Goal: Task Accomplishment & Management: Manage account settings

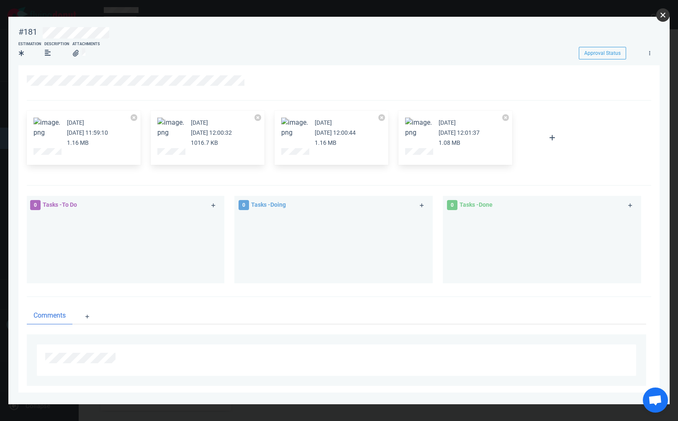
click at [665, 13] on button "close" at bounding box center [662, 14] width 13 height 13
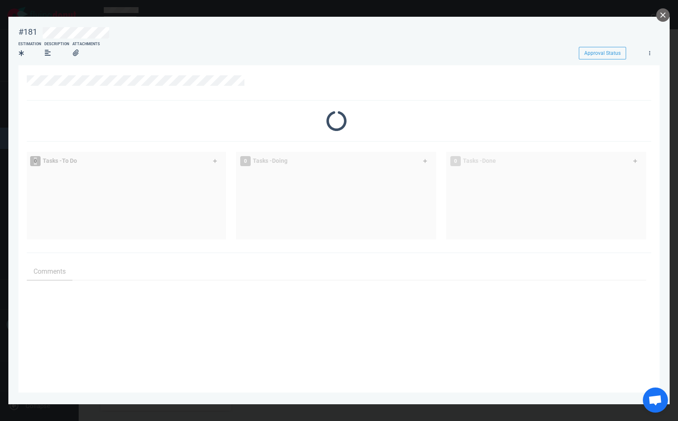
click at [300, 72] on div at bounding box center [339, 83] width 624 height 36
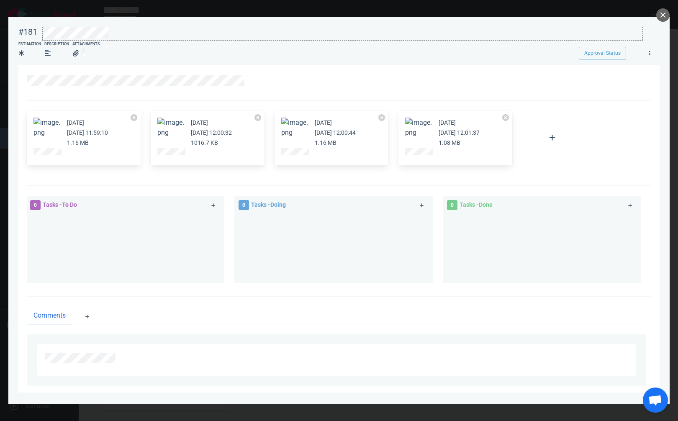
click at [121, 33] on div at bounding box center [343, 32] width 600 height 11
click at [662, 17] on button "close" at bounding box center [662, 14] width 13 height 13
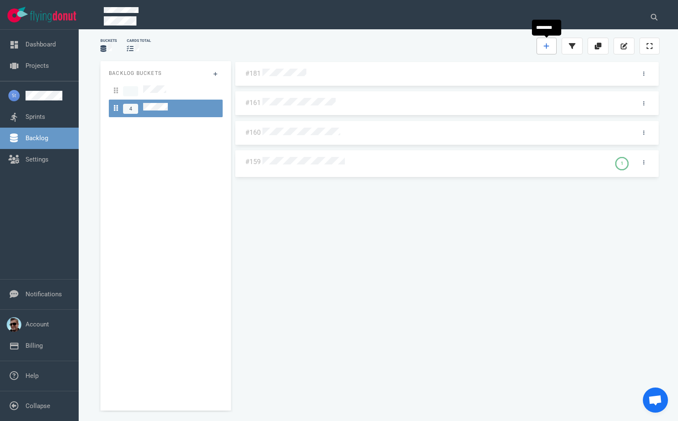
click at [545, 41] on link at bounding box center [547, 46] width 20 height 17
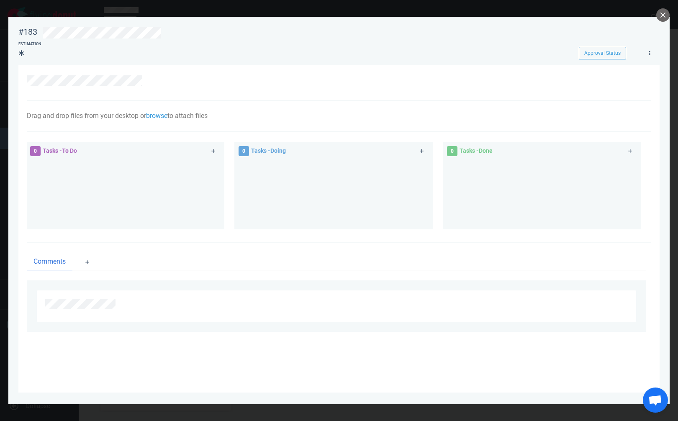
click at [143, 90] on div at bounding box center [336, 82] width 619 height 15
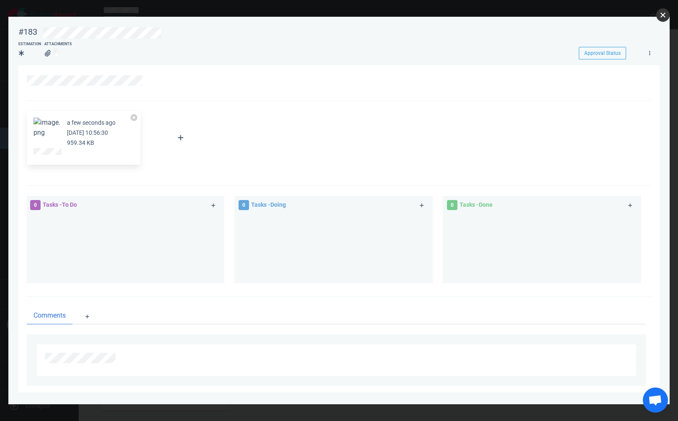
click at [665, 15] on button "close" at bounding box center [662, 14] width 13 height 13
click at [214, 205] on icon at bounding box center [213, 205] width 5 height 5
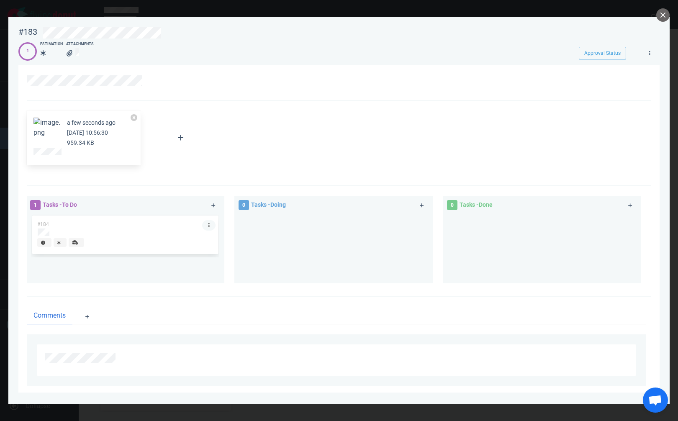
click at [208, 226] on link at bounding box center [208, 225] width 13 height 10
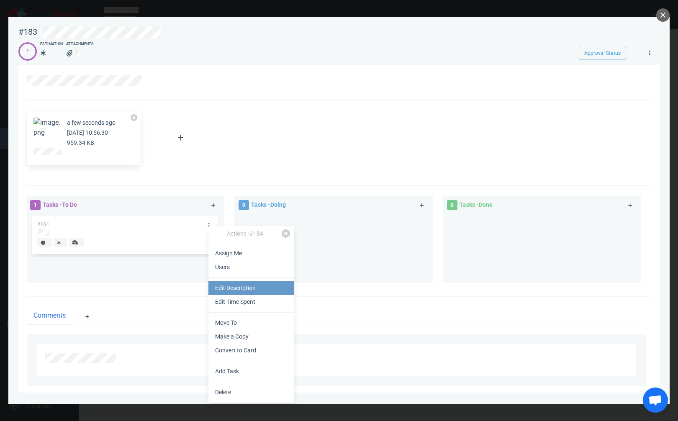
click at [258, 288] on link "Edit Description" at bounding box center [251, 288] width 86 height 14
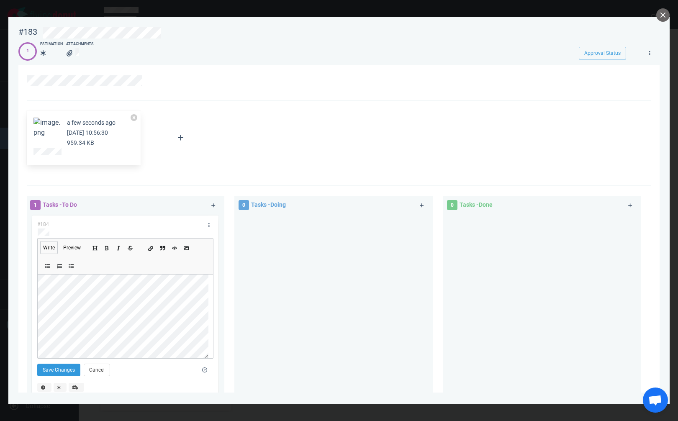
click at [151, 249] on icon "Add a link" at bounding box center [150, 248] width 5 height 5
click at [66, 367] on button "Save Changes" at bounding box center [58, 369] width 43 height 13
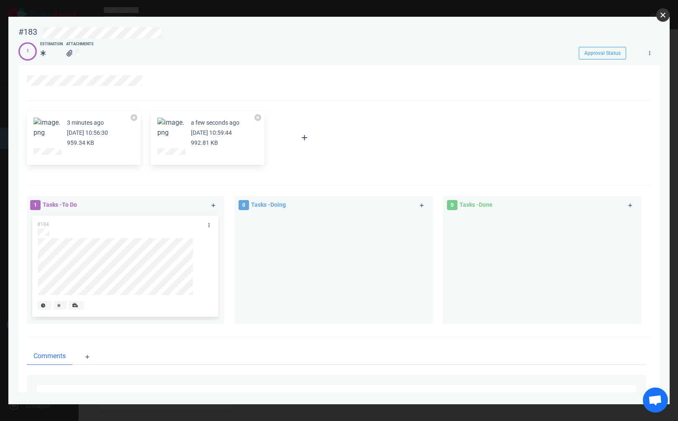
click at [665, 14] on button "close" at bounding box center [662, 14] width 13 height 13
click at [208, 223] on icon at bounding box center [208, 225] width 1 height 5
click at [213, 203] on icon at bounding box center [213, 205] width 5 height 5
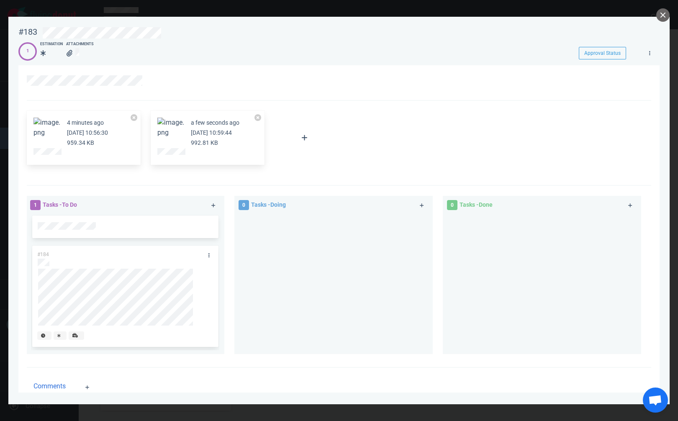
click at [234, 231] on div at bounding box center [333, 284] width 198 height 140
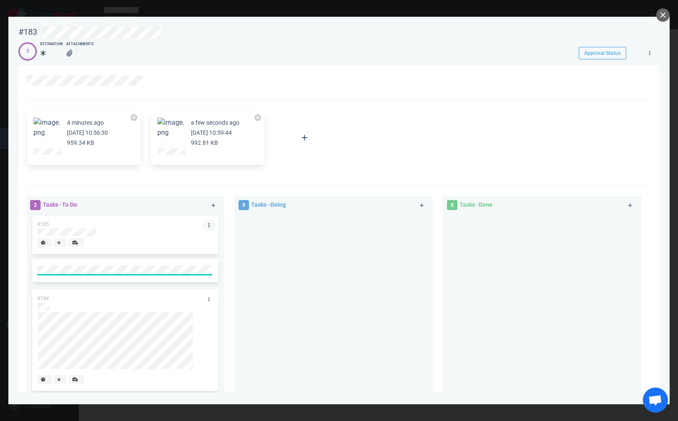
click at [208, 225] on icon at bounding box center [208, 225] width 1 height 5
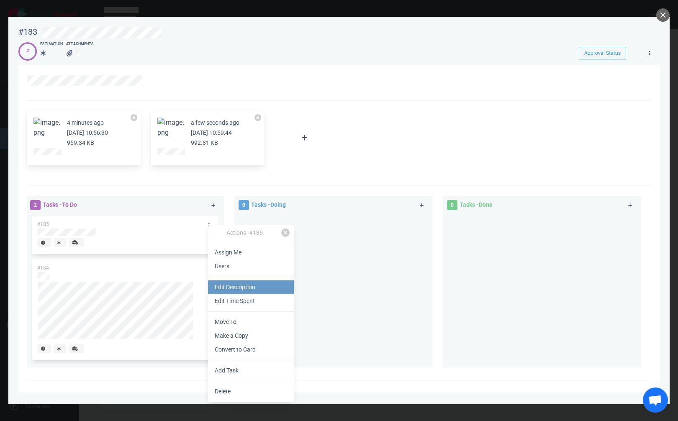
click at [238, 288] on link "Edit Description" at bounding box center [251, 287] width 86 height 14
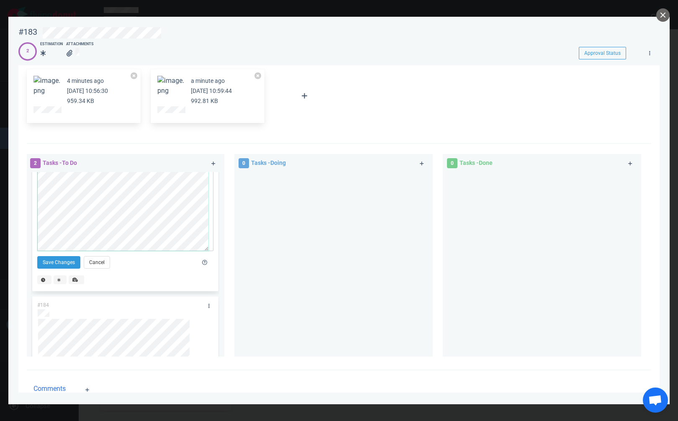
scroll to position [23, 0]
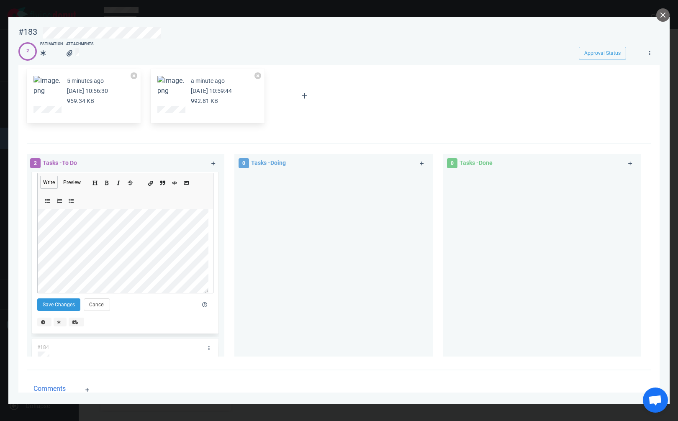
click at [152, 182] on icon "Add a link" at bounding box center [150, 183] width 5 height 5
click at [61, 302] on button "Save Changes" at bounding box center [58, 304] width 43 height 13
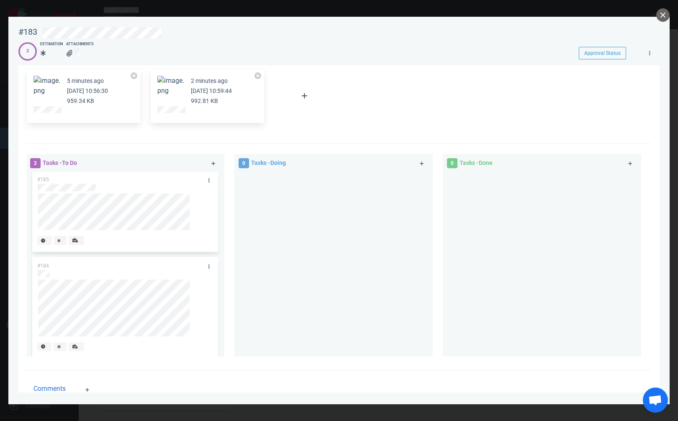
scroll to position [0, 0]
click at [196, 202] on icon at bounding box center [197, 201] width 5 height 5
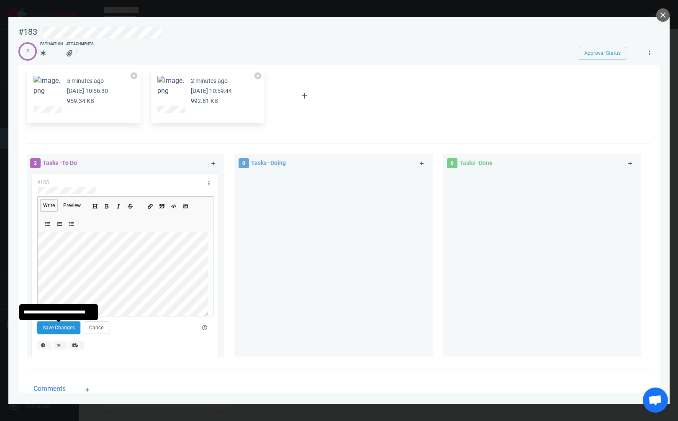
click at [67, 326] on button "Save Changes" at bounding box center [58, 327] width 43 height 13
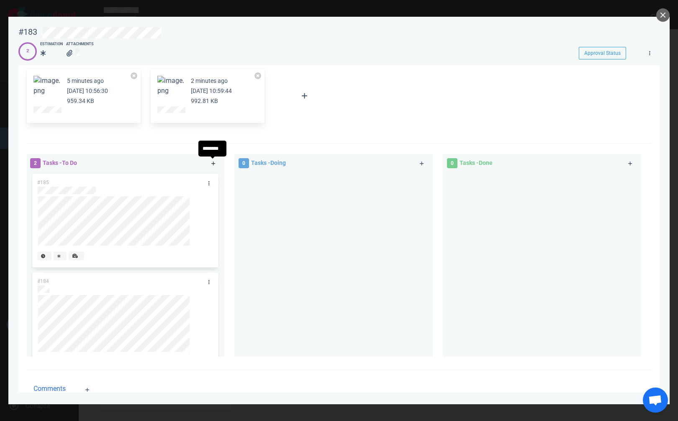
click at [213, 165] on icon at bounding box center [213, 163] width 5 height 5
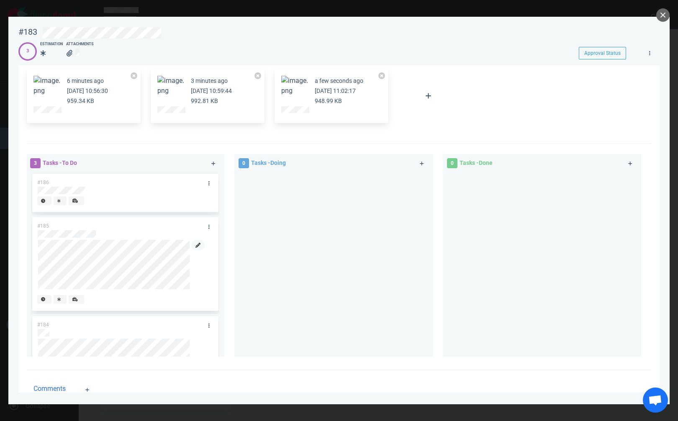
click at [195, 245] on icon at bounding box center [197, 245] width 5 height 5
click at [202, 189] on div at bounding box center [125, 191] width 175 height 8
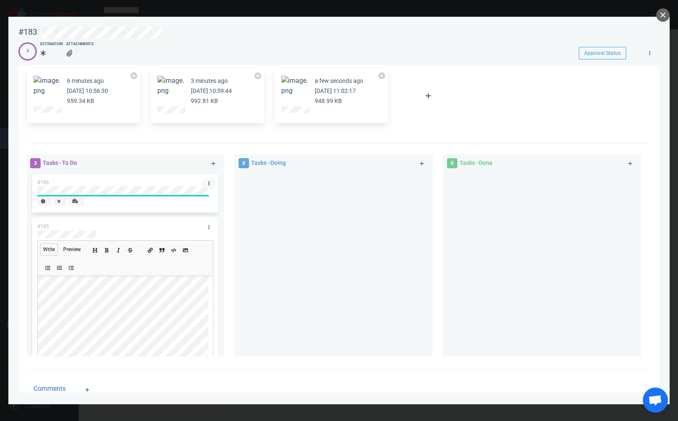
click at [202, 185] on link at bounding box center [208, 183] width 13 height 10
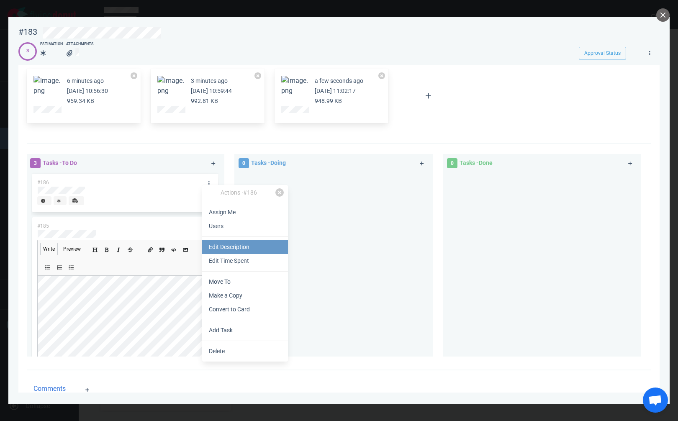
click at [231, 249] on link "Edit Description" at bounding box center [245, 247] width 86 height 14
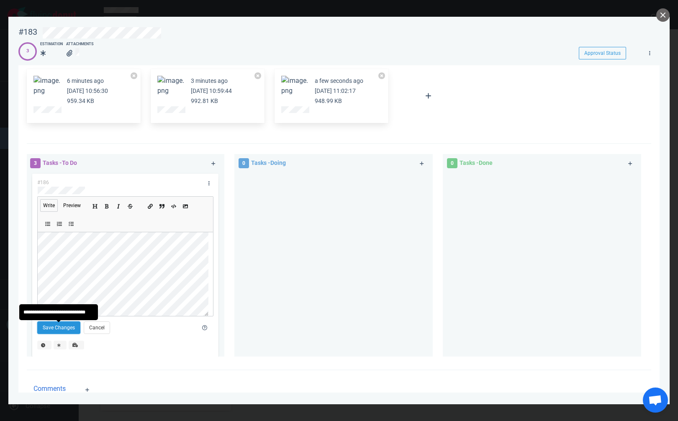
click at [62, 325] on button "Save Changes" at bounding box center [58, 327] width 43 height 13
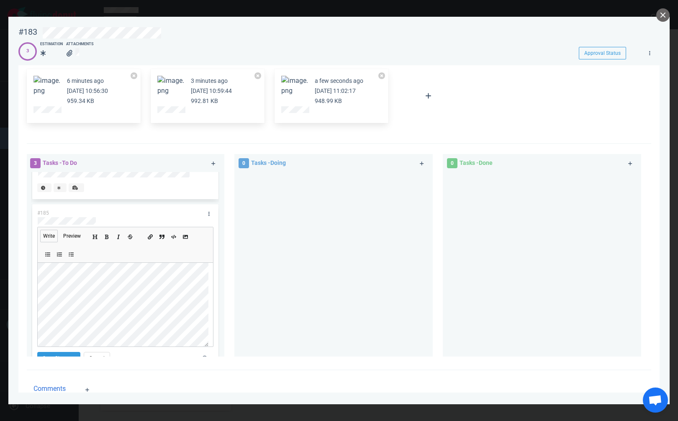
scroll to position [84, 0]
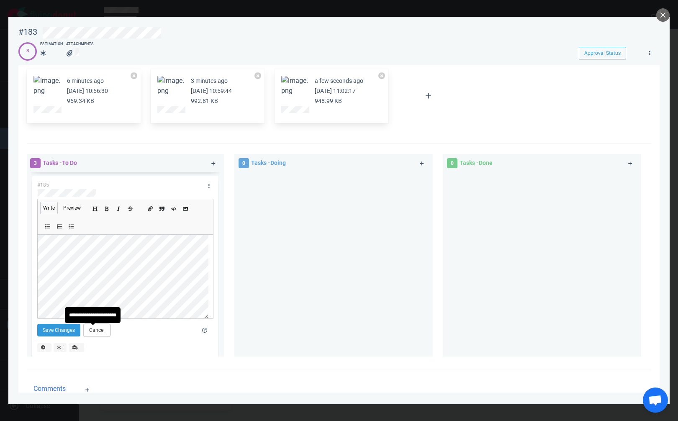
click at [94, 330] on button "Cancel" at bounding box center [97, 330] width 26 height 13
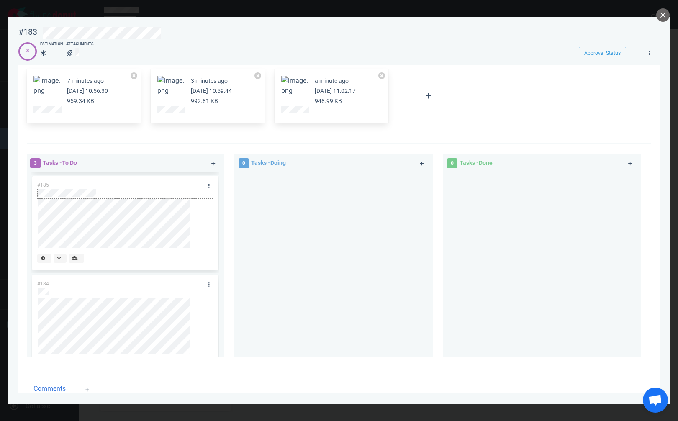
click at [116, 197] on div at bounding box center [125, 193] width 175 height 8
click at [383, 238] on div at bounding box center [333, 261] width 188 height 178
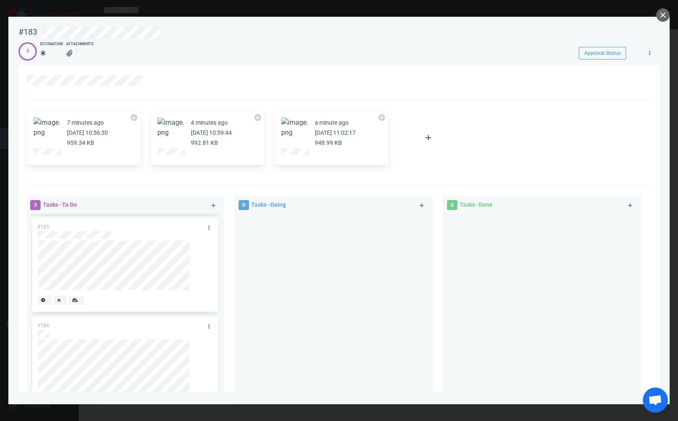
scroll to position [0, 0]
click at [111, 233] on div at bounding box center [125, 232] width 175 height 8
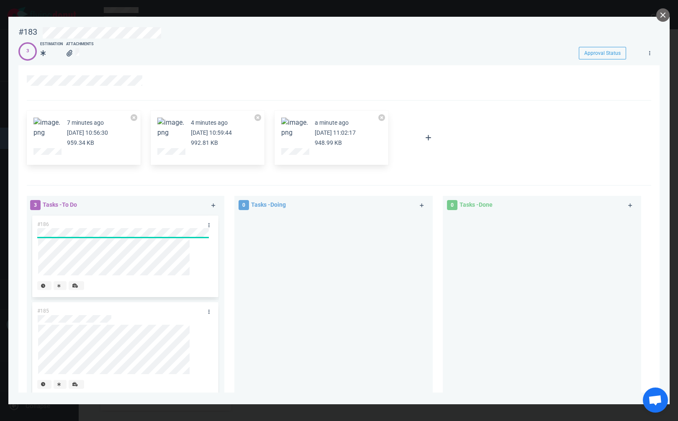
click at [285, 262] on div at bounding box center [333, 303] width 188 height 178
click at [213, 204] on icon at bounding box center [213, 205] width 5 height 5
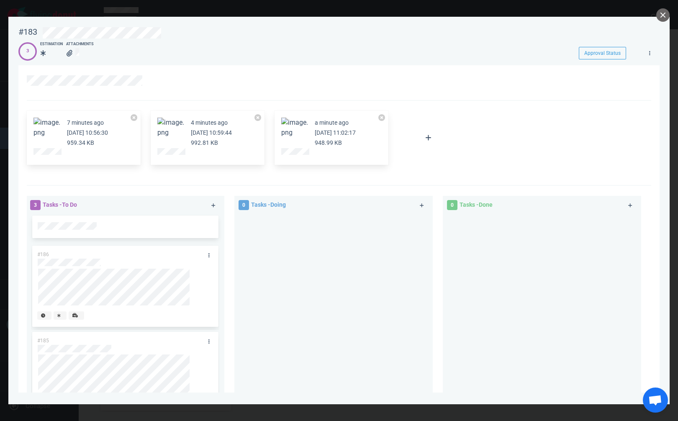
click at [260, 231] on div at bounding box center [333, 303] width 188 height 178
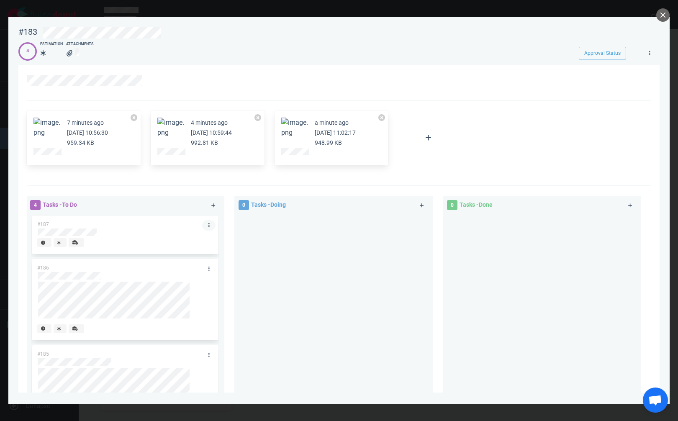
click at [207, 226] on link at bounding box center [208, 225] width 13 height 10
click at [460, 119] on div at bounding box center [428, 138] width 70 height 64
click at [208, 228] on icon at bounding box center [208, 225] width 1 height 5
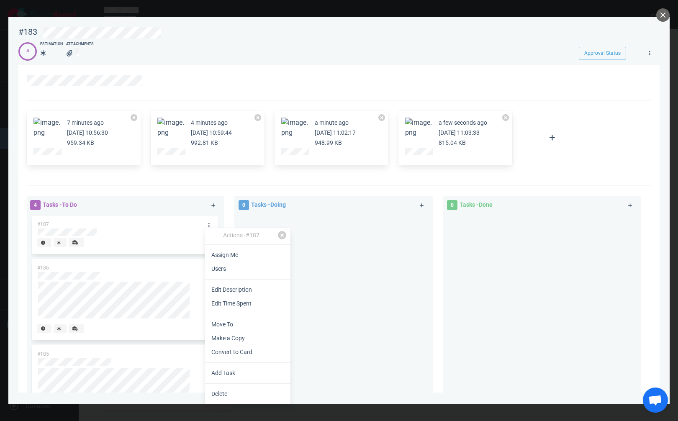
click at [251, 293] on link "Edit Description" at bounding box center [248, 290] width 86 height 14
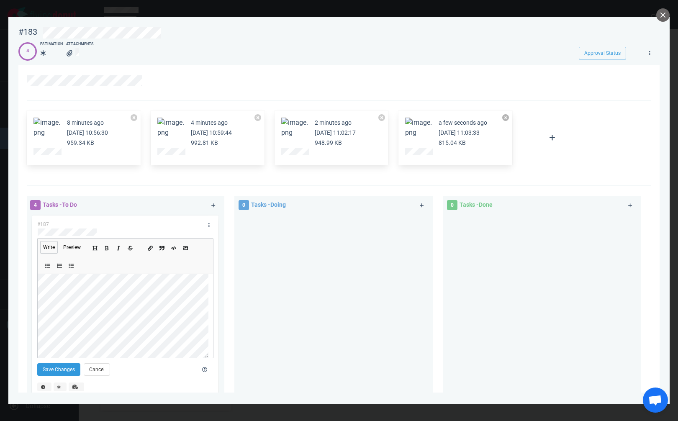
click at [503, 119] on button at bounding box center [505, 117] width 7 height 7
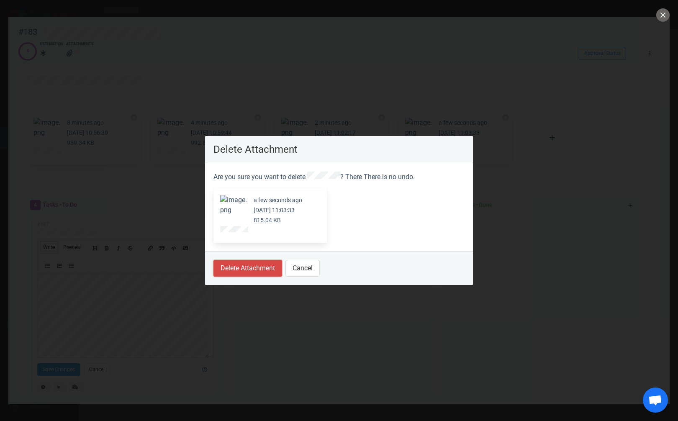
click at [272, 262] on button "Delete Attachment" at bounding box center [247, 268] width 69 height 17
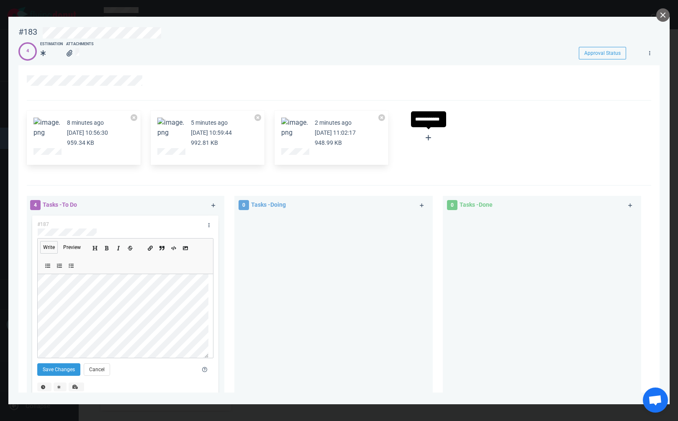
click at [465, 133] on div "8 minutes ago [DATE] 10:56:30 959.34 KB 5 minutes ago [DATE] 10:59:44 992.81 KB…" at bounding box center [336, 138] width 629 height 64
click at [150, 248] on icon "Add a link" at bounding box center [150, 248] width 5 height 5
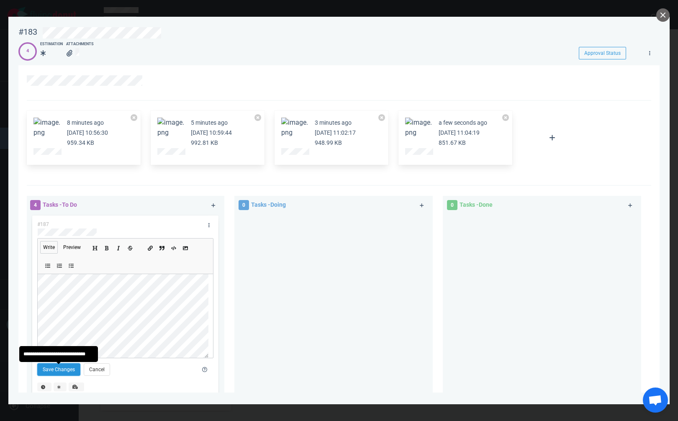
click at [62, 370] on button "Save Changes" at bounding box center [58, 369] width 43 height 13
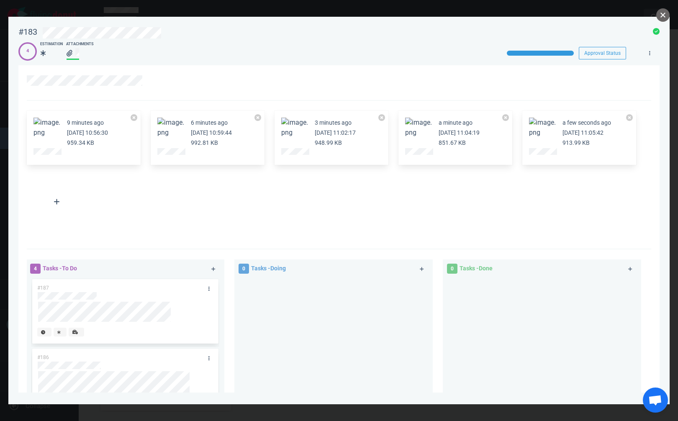
drag, startPoint x: 660, startPoint y: 16, endPoint x: 657, endPoint y: 19, distance: 4.8
click at [660, 15] on button "close" at bounding box center [662, 14] width 13 height 13
click at [208, 267] on link at bounding box center [213, 269] width 13 height 10
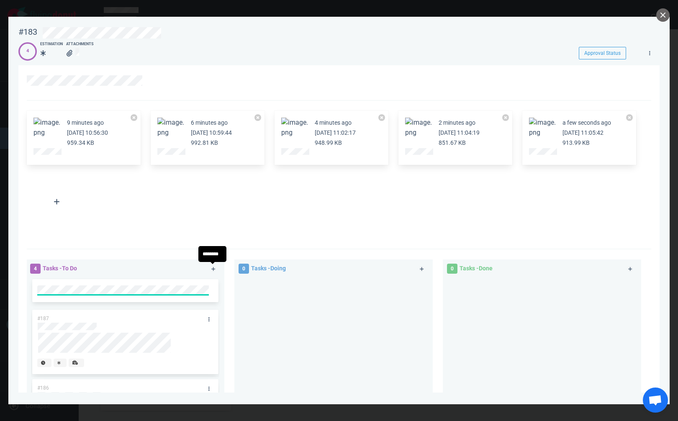
click at [271, 293] on div at bounding box center [333, 366] width 188 height 178
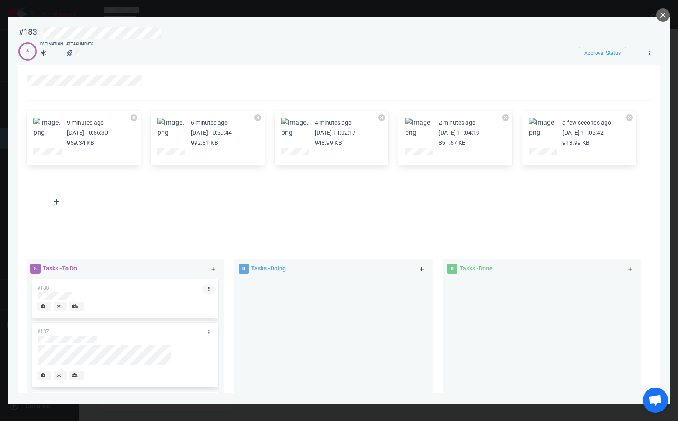
click at [208, 290] on icon at bounding box center [208, 288] width 1 height 5
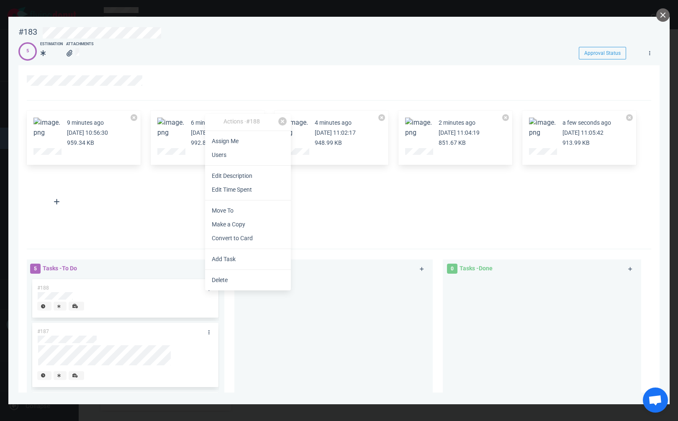
click at [246, 177] on link "Edit Description" at bounding box center [248, 176] width 86 height 14
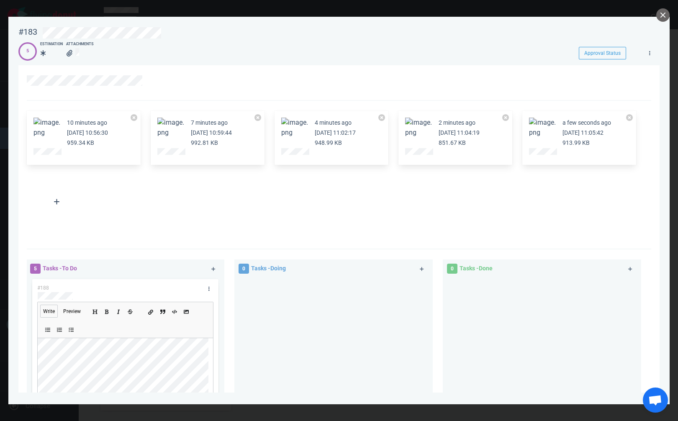
click at [152, 313] on icon "Add a link" at bounding box center [150, 312] width 5 height 5
click at [151, 313] on icon "Add a link" at bounding box center [150, 313] width 5 height 5
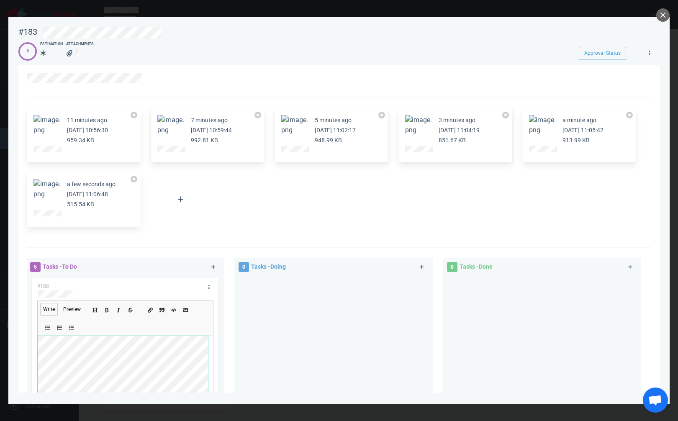
scroll to position [44, 0]
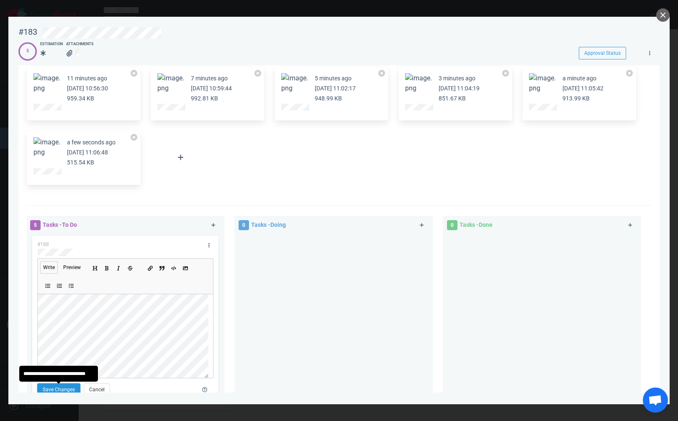
click at [69, 388] on button "Save Changes" at bounding box center [58, 389] width 43 height 13
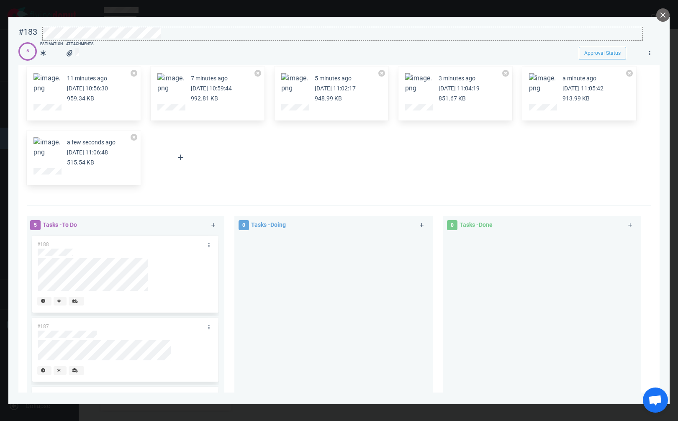
click at [164, 32] on div at bounding box center [343, 32] width 600 height 11
click at [662, 15] on button "close" at bounding box center [662, 14] width 13 height 13
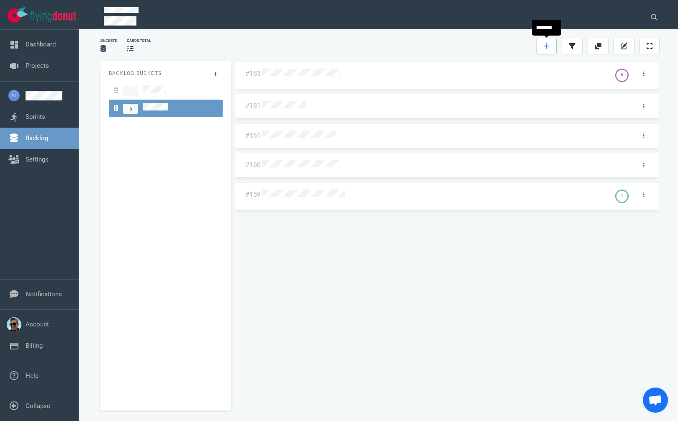
click at [546, 46] on icon at bounding box center [546, 46] width 5 height 5
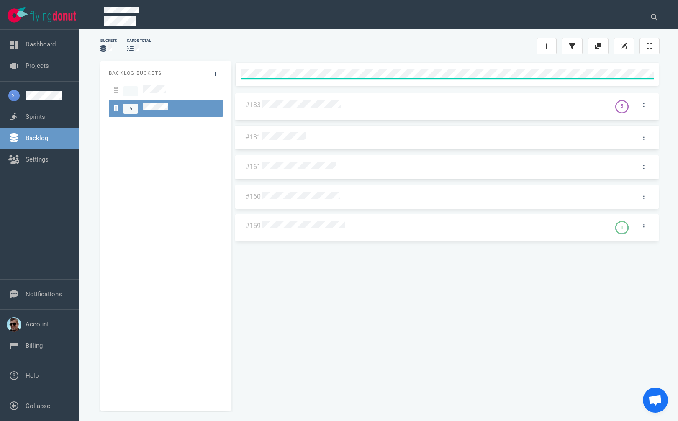
click at [423, 59] on div "#183 5 #181 #161 #160 #159 1" at bounding box center [446, 237] width 435 height 363
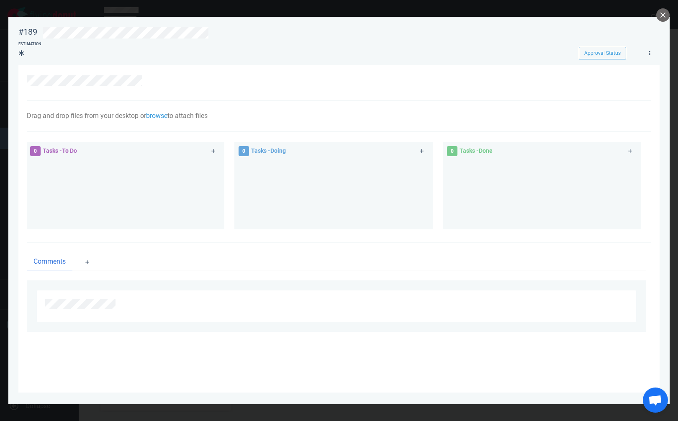
click at [193, 86] on div at bounding box center [334, 80] width 615 height 10
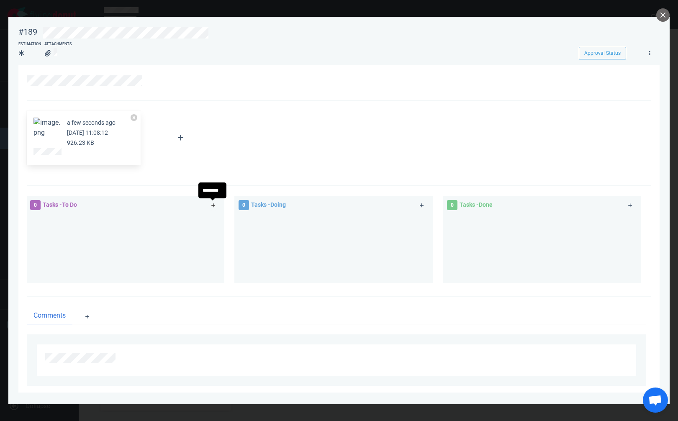
click at [214, 205] on icon at bounding box center [213, 205] width 5 height 5
click at [241, 230] on div at bounding box center [333, 245] width 188 height 63
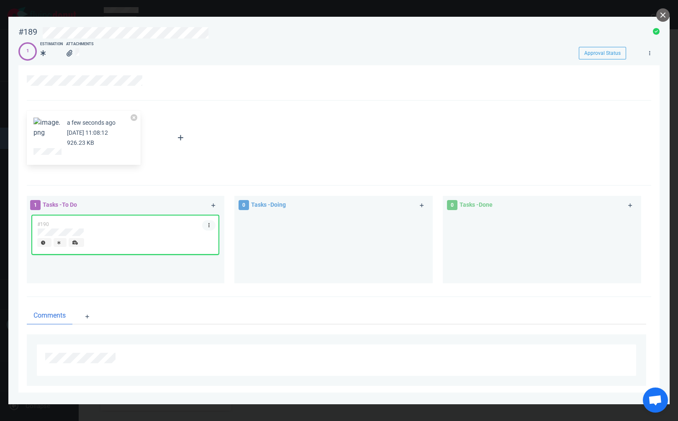
click at [208, 224] on icon at bounding box center [208, 225] width 1 height 5
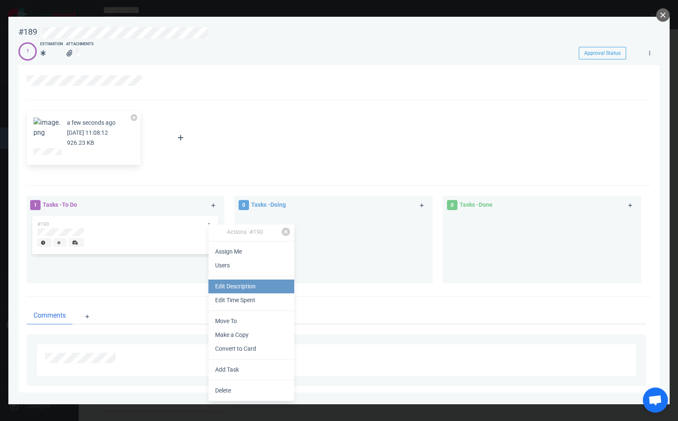
click at [239, 287] on link "Edit Description" at bounding box center [251, 287] width 86 height 14
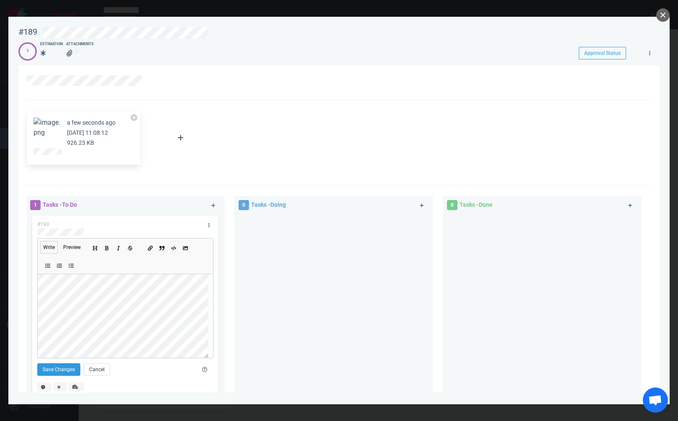
click at [156, 250] on ul at bounding box center [167, 248] width 55 height 18
click at [151, 251] on icon "Add a link" at bounding box center [150, 248] width 5 height 5
click at [259, 116] on button at bounding box center [257, 117] width 7 height 7
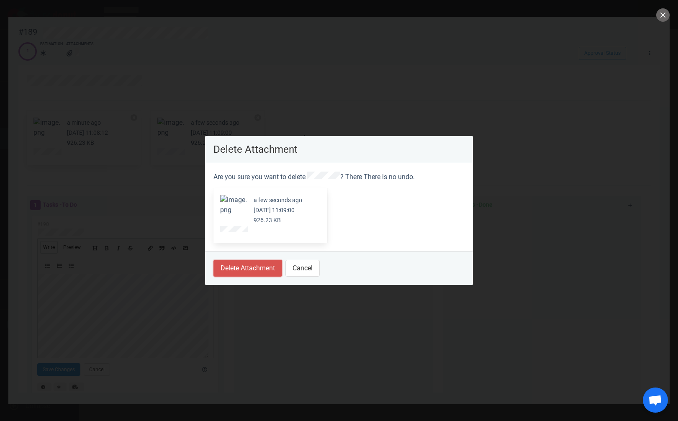
click at [242, 269] on button "Delete Attachment" at bounding box center [247, 268] width 69 height 17
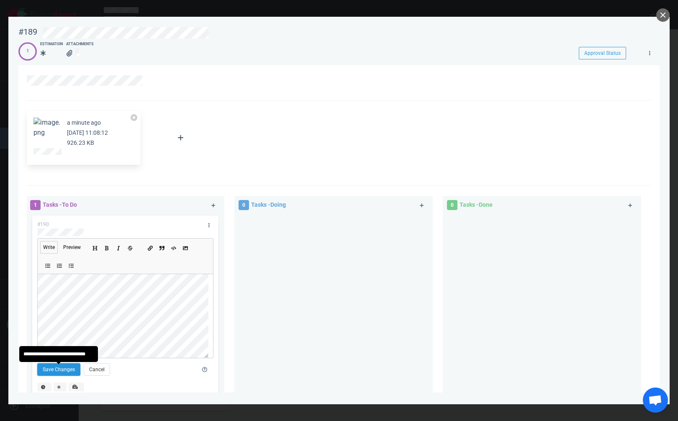
click at [57, 370] on button "Save Changes" at bounding box center [58, 369] width 43 height 13
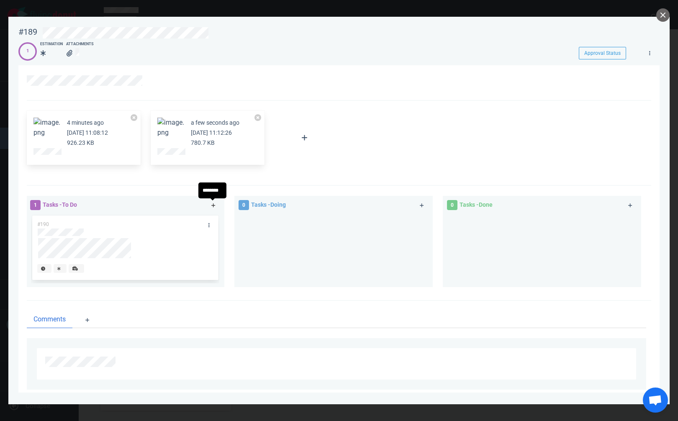
click at [211, 203] on icon at bounding box center [213, 205] width 5 height 5
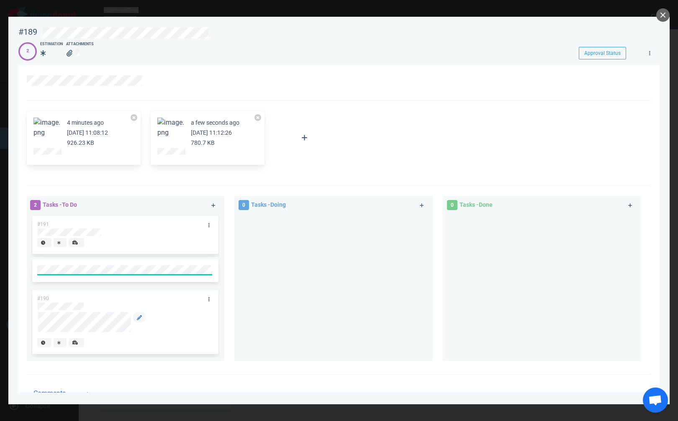
click at [83, 306] on div "#190" at bounding box center [125, 322] width 176 height 64
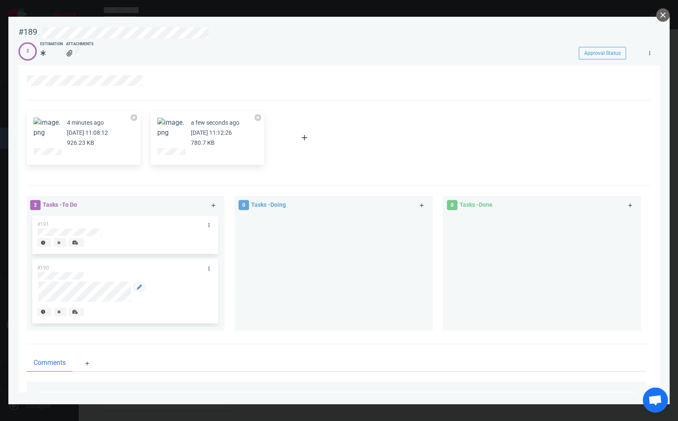
click at [83, 306] on div at bounding box center [125, 294] width 175 height 24
click at [85, 275] on div at bounding box center [125, 276] width 175 height 8
click at [211, 224] on link at bounding box center [208, 225] width 13 height 10
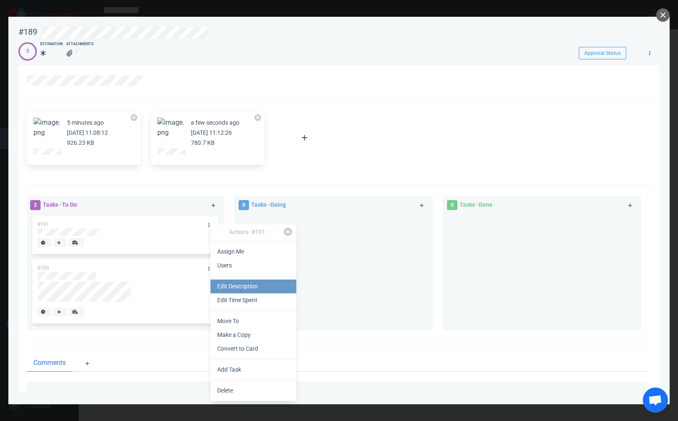
click at [249, 289] on link "Edit Description" at bounding box center [254, 287] width 86 height 14
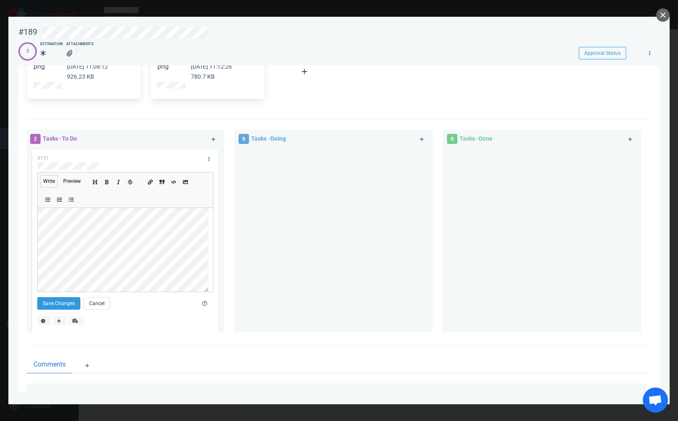
scroll to position [84, 0]
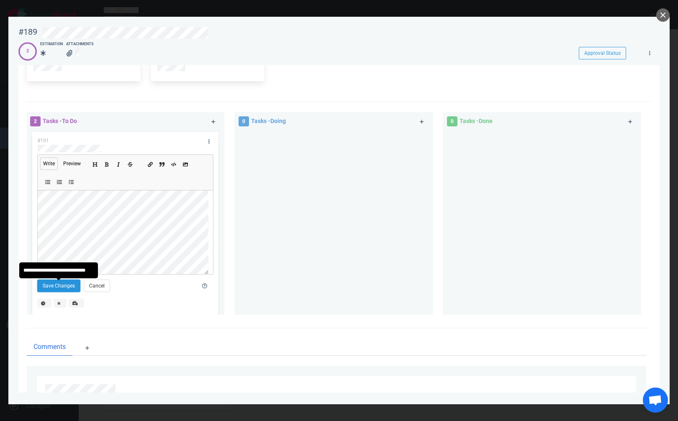
click at [59, 290] on button "Save Changes" at bounding box center [58, 286] width 43 height 13
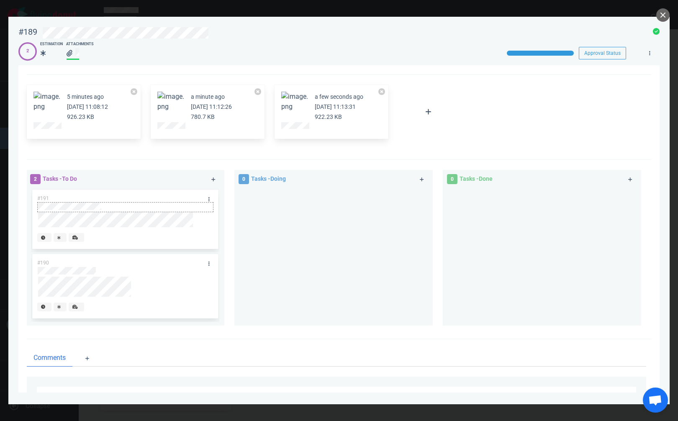
scroll to position [0, 0]
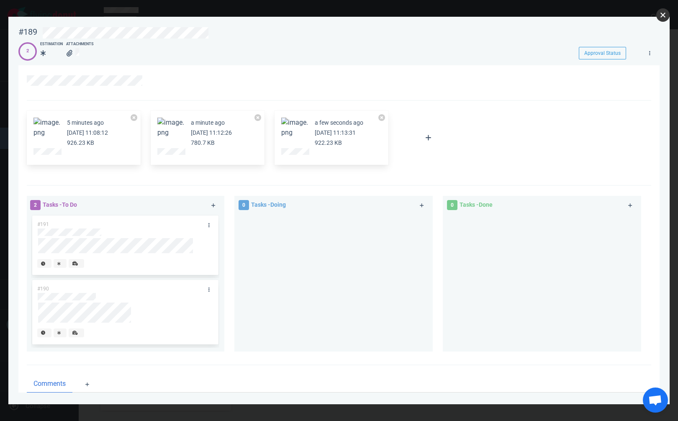
click at [664, 14] on button "close" at bounding box center [662, 14] width 13 height 13
click at [209, 225] on link at bounding box center [208, 225] width 13 height 10
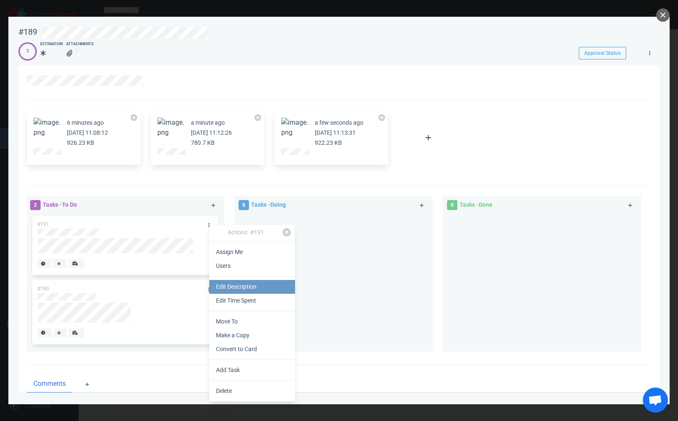
click at [260, 289] on link "Edit Description" at bounding box center [252, 287] width 86 height 14
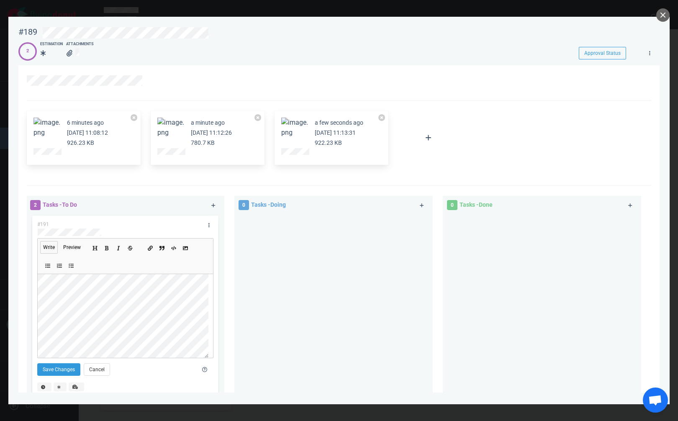
click at [146, 246] on ul at bounding box center [167, 248] width 55 height 18
click at [152, 248] on icon "Add a link" at bounding box center [150, 248] width 5 height 5
click at [52, 367] on button "Save Changes" at bounding box center [58, 369] width 43 height 13
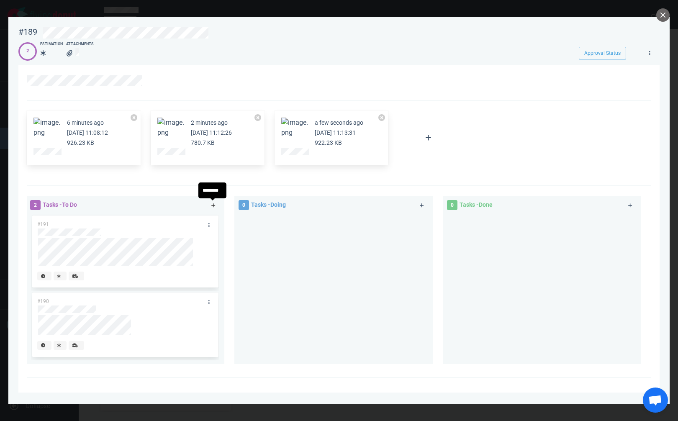
click at [213, 204] on icon at bounding box center [213, 205] width 5 height 5
click at [214, 203] on icon at bounding box center [213, 205] width 5 height 5
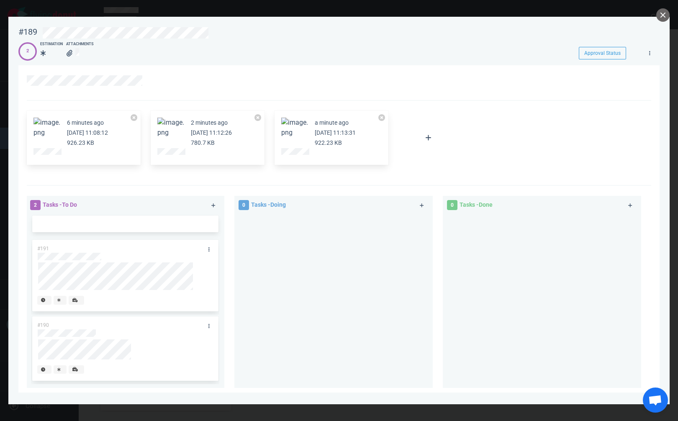
click at [249, 226] on div at bounding box center [333, 297] width 188 height 167
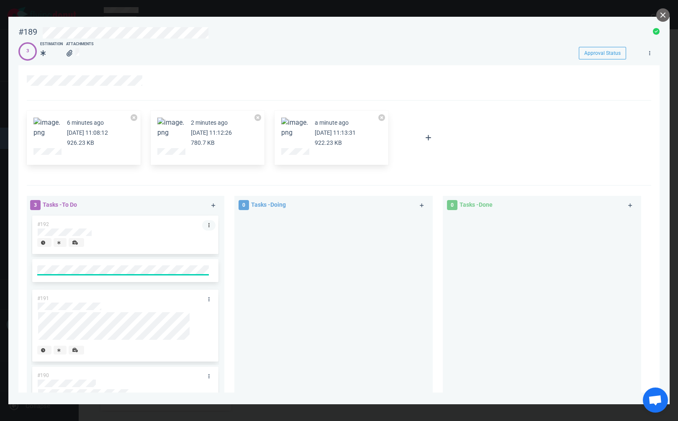
click at [203, 223] on link at bounding box center [208, 225] width 13 height 10
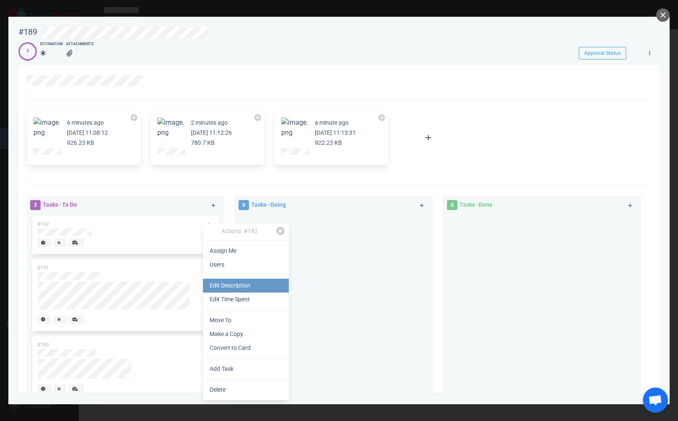
click at [217, 285] on link "Edit Description" at bounding box center [246, 286] width 86 height 14
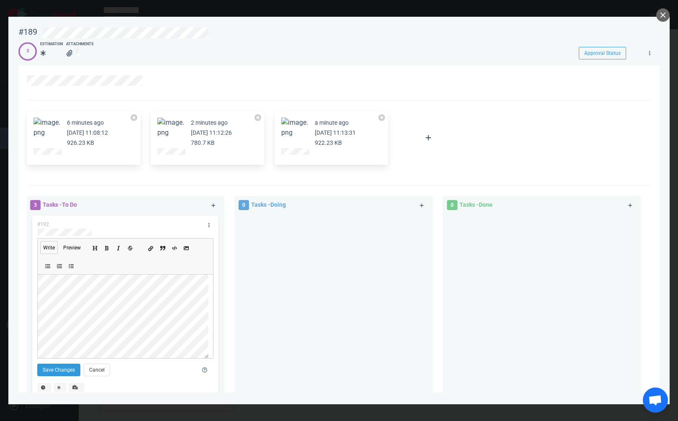
click at [150, 251] on icon "Add a link" at bounding box center [150, 248] width 5 height 5
click at [63, 365] on button "Save Changes" at bounding box center [58, 369] width 43 height 13
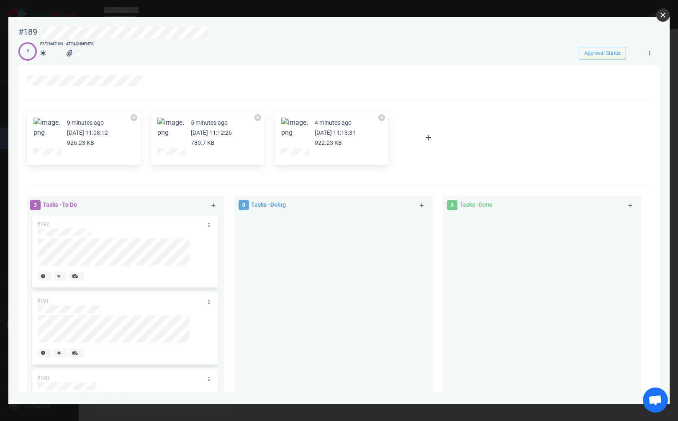
click at [659, 14] on button "close" at bounding box center [662, 14] width 13 height 13
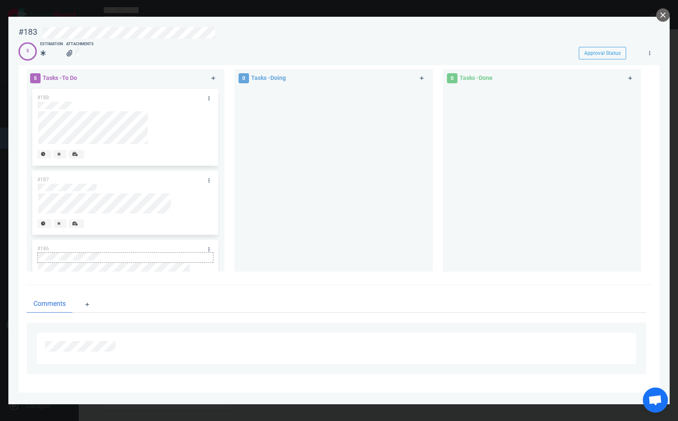
scroll to position [42, 0]
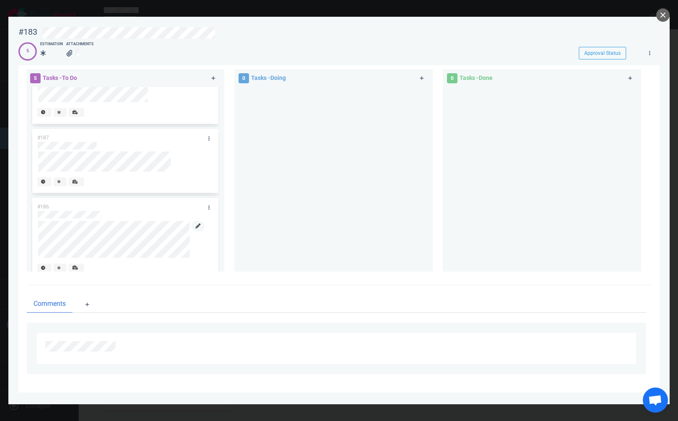
click at [196, 225] on icon at bounding box center [197, 225] width 5 height 5
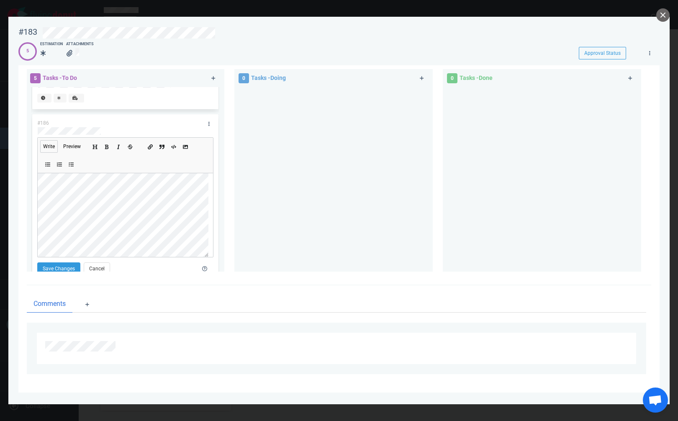
scroll to position [8, 0]
click at [74, 264] on button "Save Changes" at bounding box center [58, 268] width 43 height 13
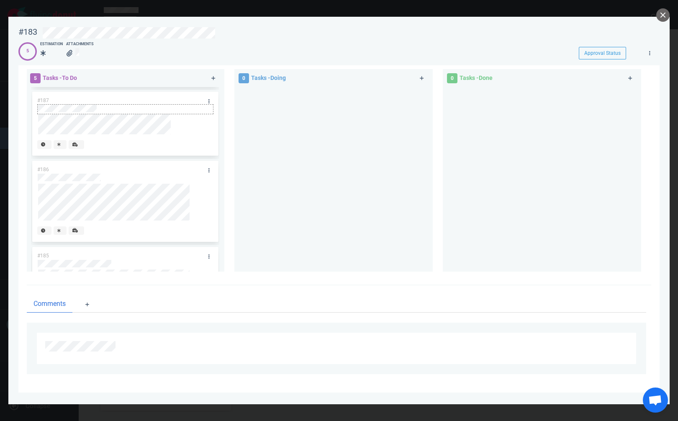
scroll to position [84, 0]
click at [208, 165] on icon at bounding box center [208, 166] width 1 height 4
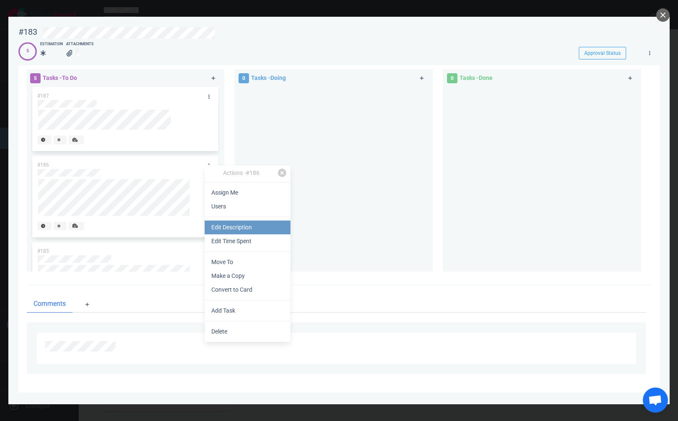
click at [239, 228] on link "Edit Description" at bounding box center [248, 228] width 86 height 14
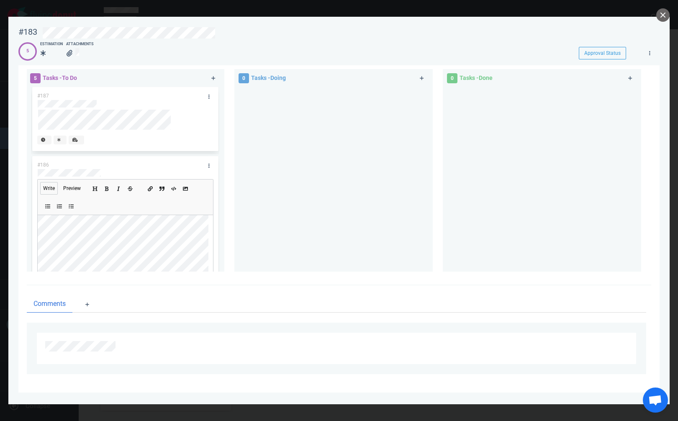
scroll to position [8, 0]
click at [249, 230] on div at bounding box center [333, 176] width 188 height 178
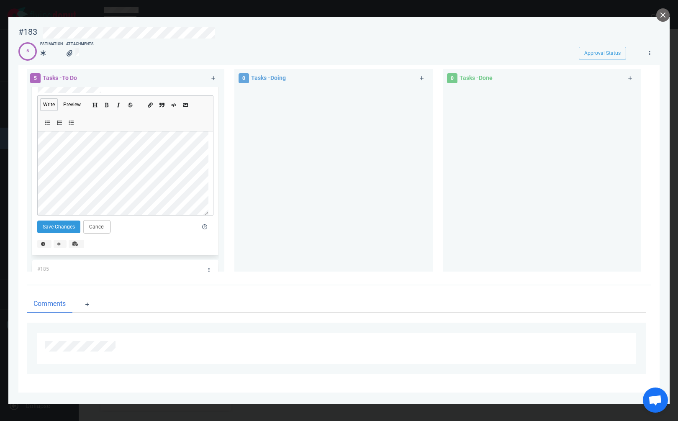
click at [104, 226] on button "Cancel" at bounding box center [97, 227] width 26 height 13
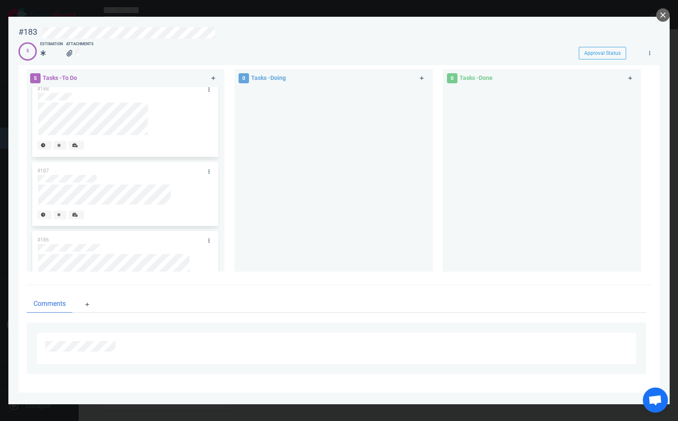
scroll to position [51, 0]
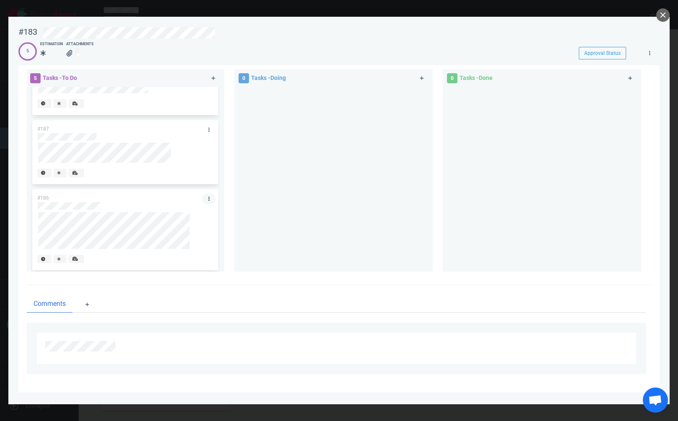
click at [205, 198] on link at bounding box center [208, 199] width 13 height 10
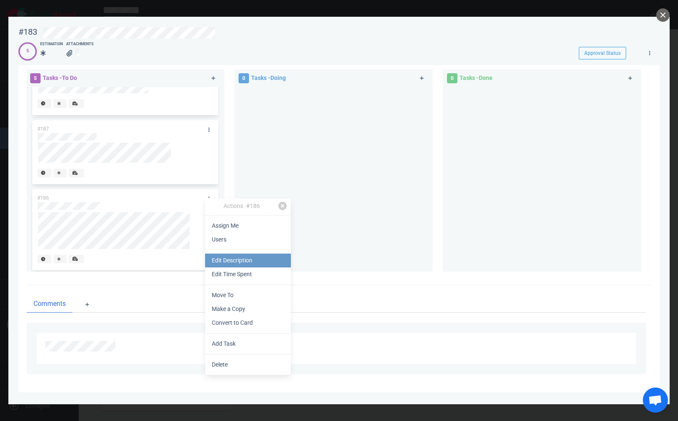
click at [228, 258] on link "Edit Description" at bounding box center [248, 261] width 86 height 14
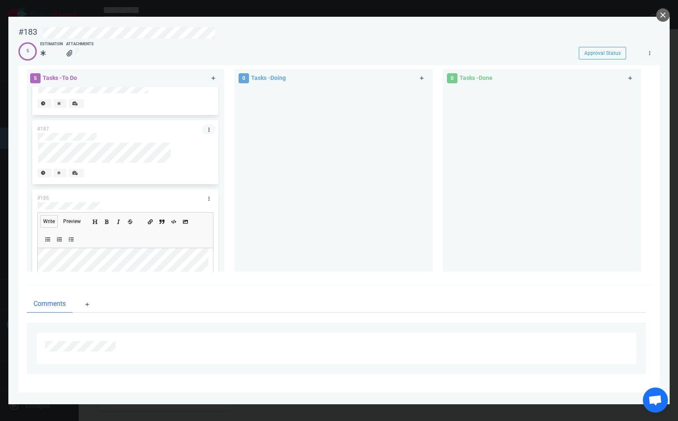
click at [208, 130] on icon at bounding box center [208, 129] width 1 height 5
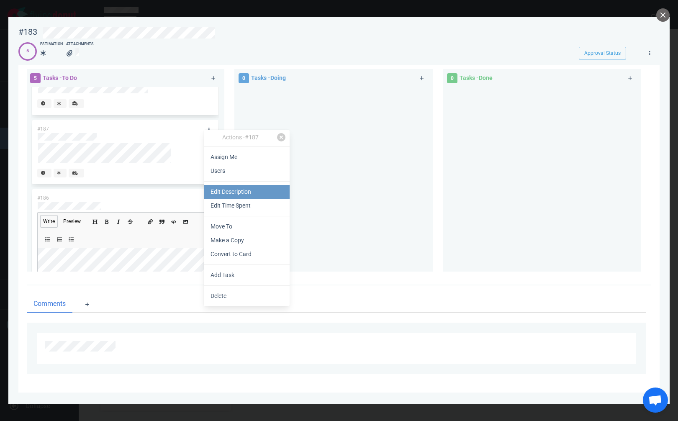
click at [239, 192] on link "Edit Description" at bounding box center [247, 192] width 86 height 14
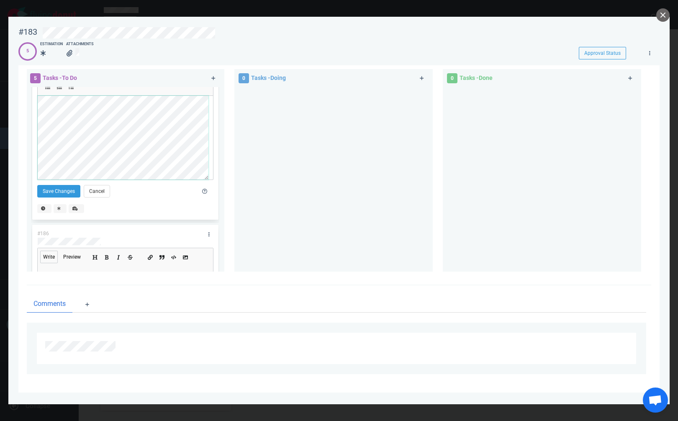
scroll to position [134, 0]
click at [61, 192] on button "Save Changes" at bounding box center [58, 190] width 43 height 13
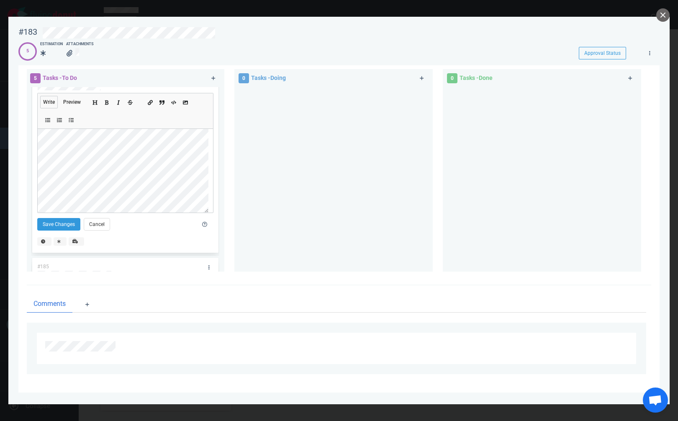
scroll to position [205, 0]
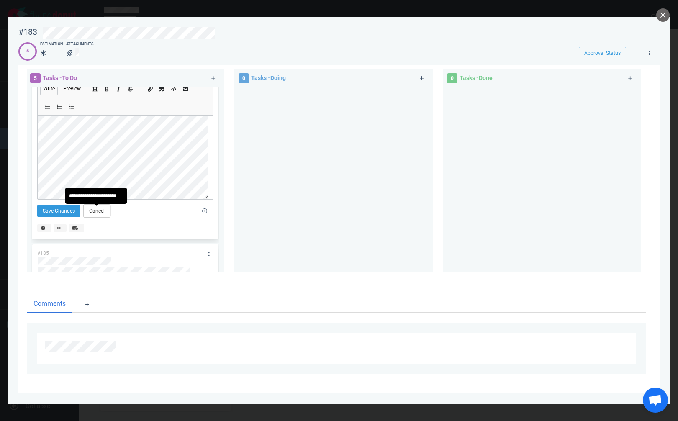
click at [98, 214] on button "Cancel" at bounding box center [97, 211] width 26 height 13
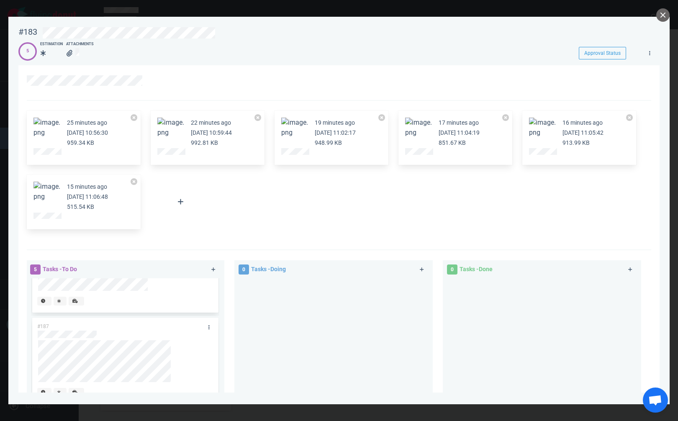
scroll to position [0, 0]
click at [211, 271] on icon at bounding box center [213, 269] width 5 height 5
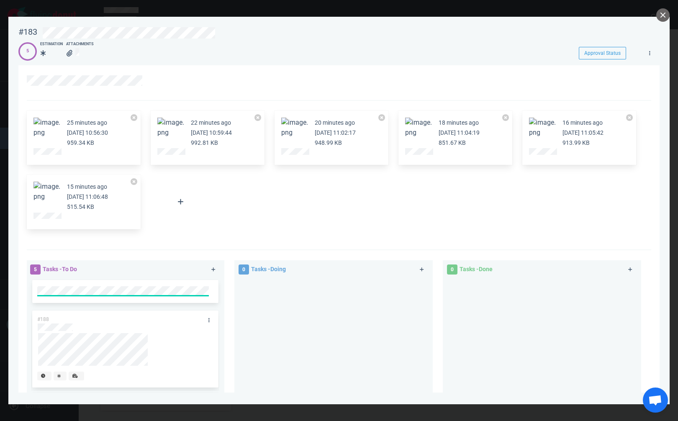
click at [235, 290] on div at bounding box center [333, 370] width 198 height 185
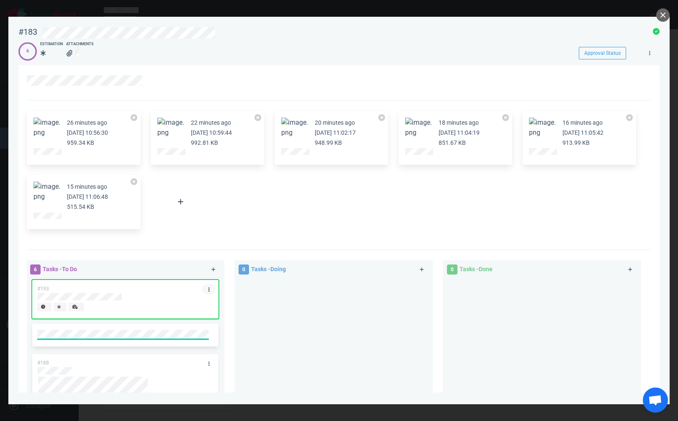
click at [208, 291] on icon at bounding box center [208, 289] width 1 height 5
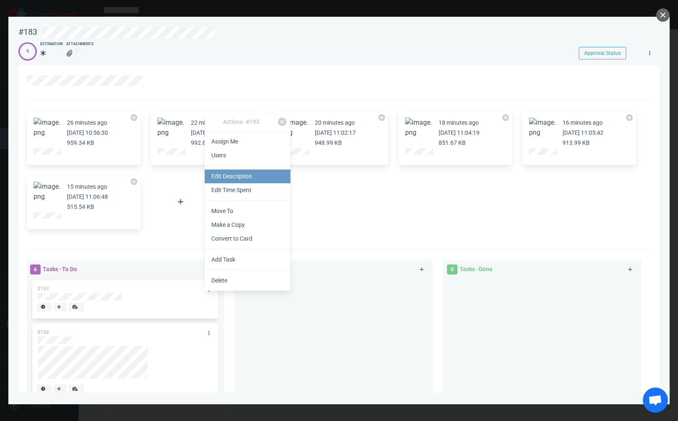
click at [237, 177] on link "Edit Description" at bounding box center [248, 176] width 86 height 14
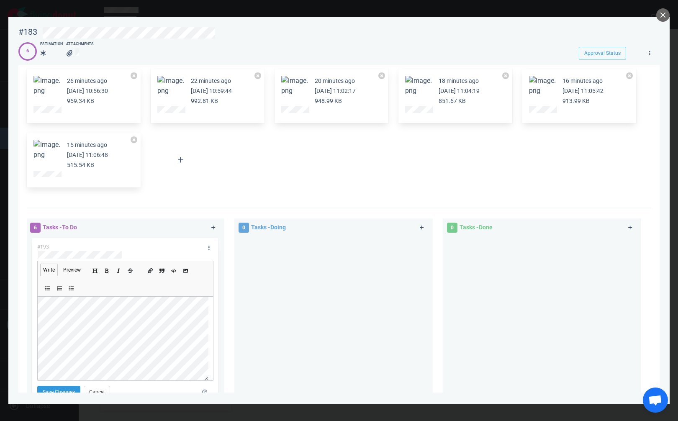
scroll to position [167, 0]
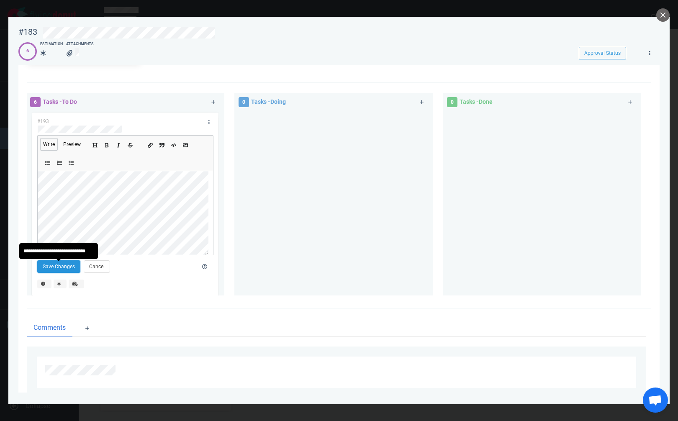
click at [69, 264] on button "Save Changes" at bounding box center [58, 266] width 43 height 13
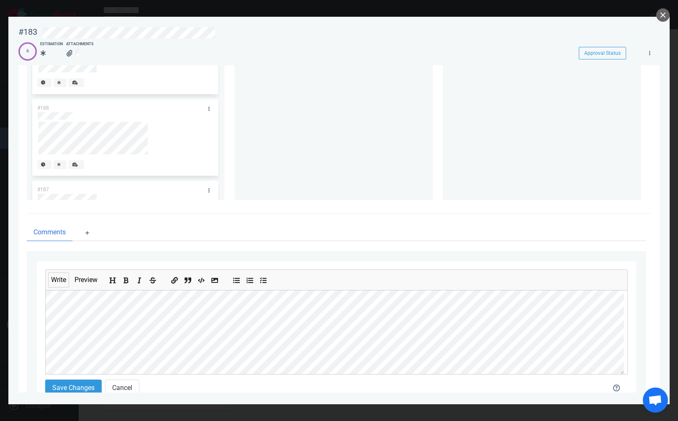
scroll to position [304, 0]
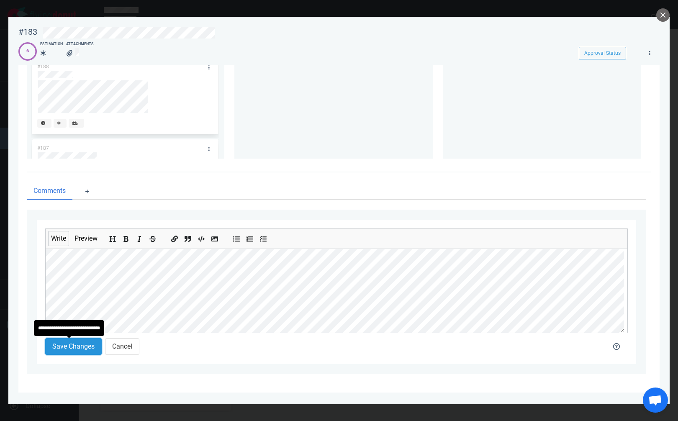
click at [79, 347] on button "Save Changes" at bounding box center [73, 346] width 56 height 17
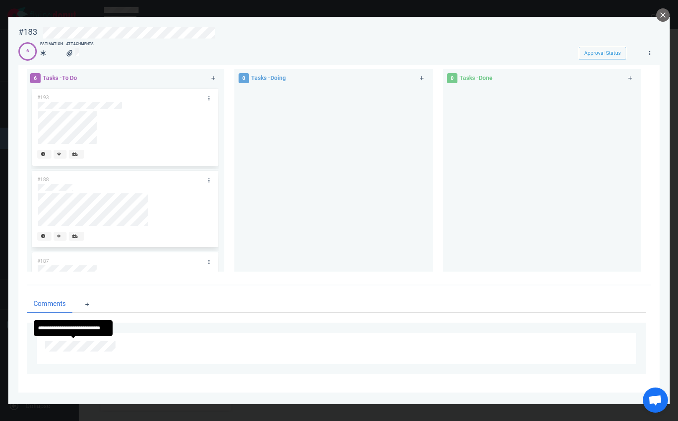
scroll to position [286, 0]
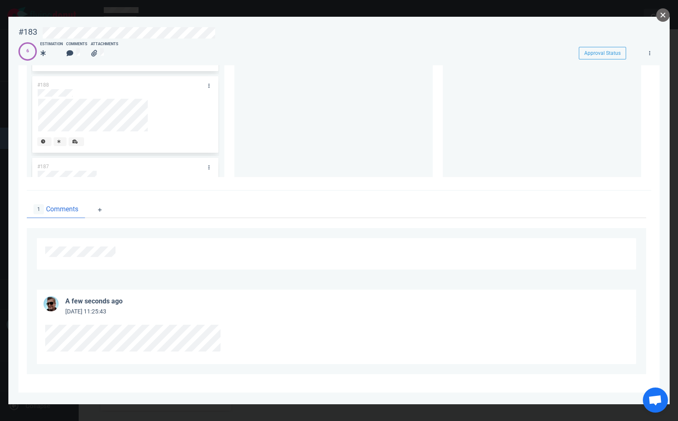
click at [664, 15] on button "close" at bounding box center [662, 14] width 13 height 13
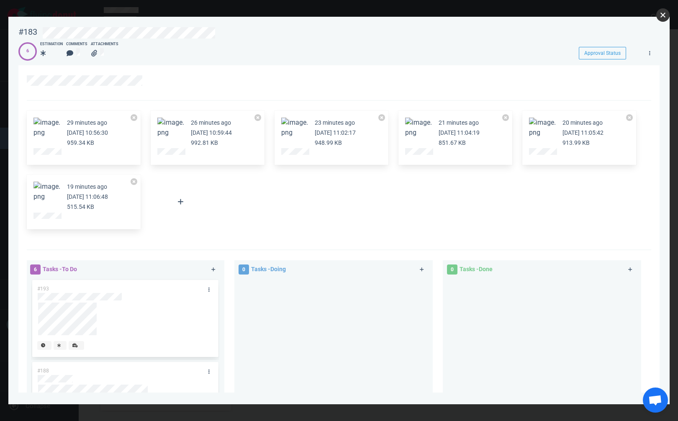
click at [667, 16] on button "close" at bounding box center [662, 14] width 13 height 13
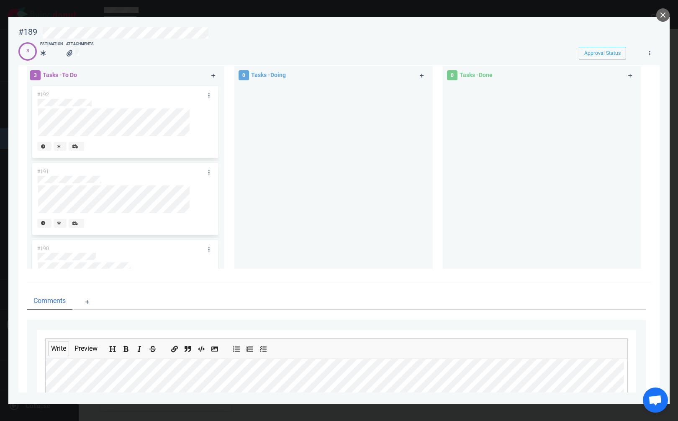
scroll to position [240, 0]
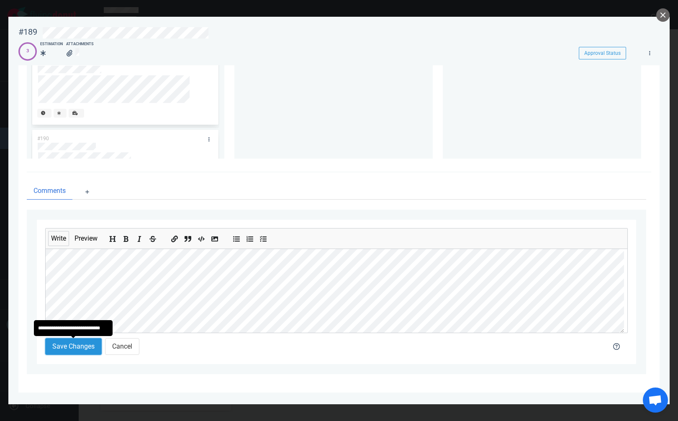
click at [79, 349] on button "Save Changes" at bounding box center [73, 346] width 56 height 17
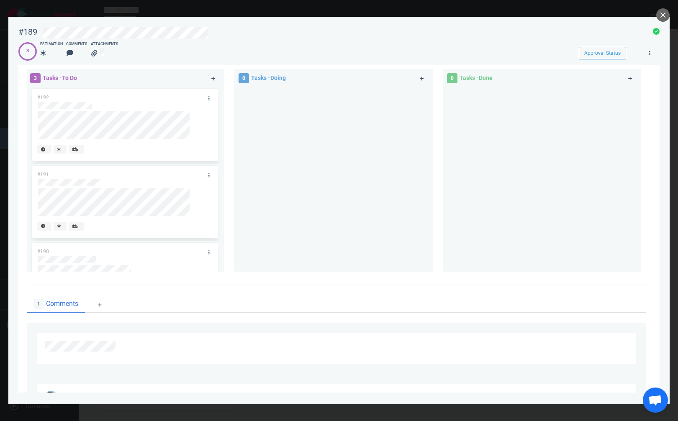
scroll to position [221, 0]
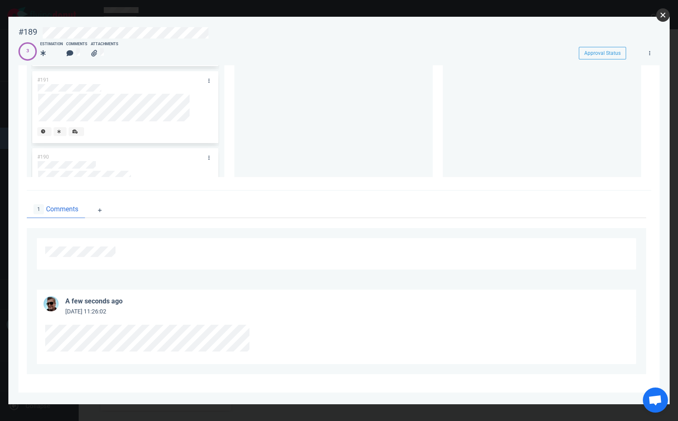
click at [661, 15] on button "close" at bounding box center [662, 14] width 13 height 13
